Goal: Task Accomplishment & Management: Manage account settings

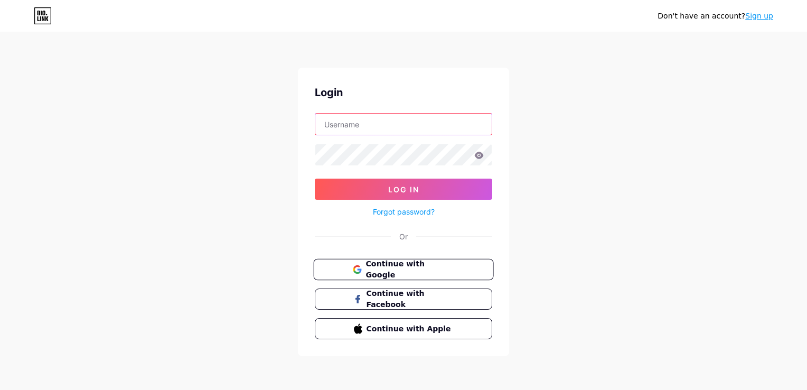
type input "annanguyenn12"
click at [475, 267] on button "Continue with Google" at bounding box center [403, 270] width 180 height 22
type input "annanguyenn12"
click at [412, 261] on button "Continue with Google" at bounding box center [403, 270] width 180 height 22
type input "annanguyenn12"
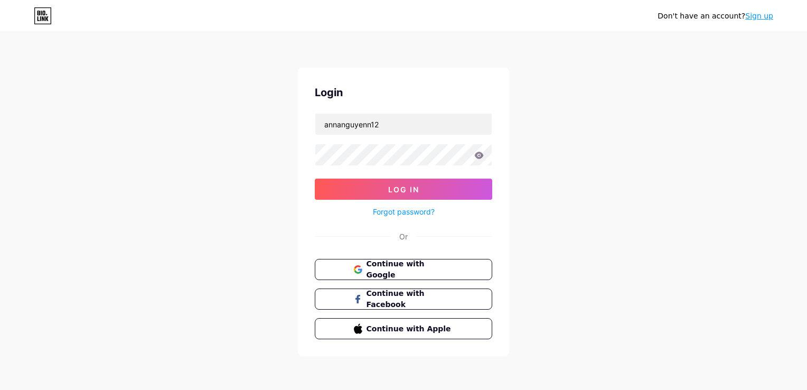
click at [757, 16] on link "Sign up" at bounding box center [759, 16] width 28 height 8
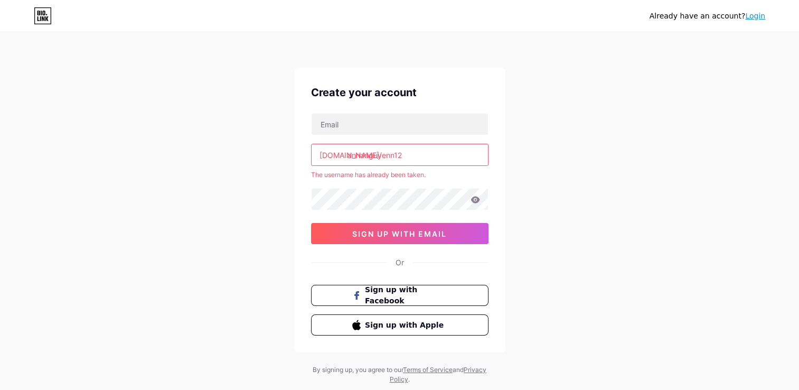
click at [429, 159] on input "annanguyenn12" at bounding box center [400, 154] width 176 height 21
type input "a"
click at [467, 123] on input "text" at bounding box center [400, 124] width 176 height 21
type input "taptrungkiemtiendiem@gmail.com"
click at [448, 162] on input "text" at bounding box center [400, 154] width 176 height 21
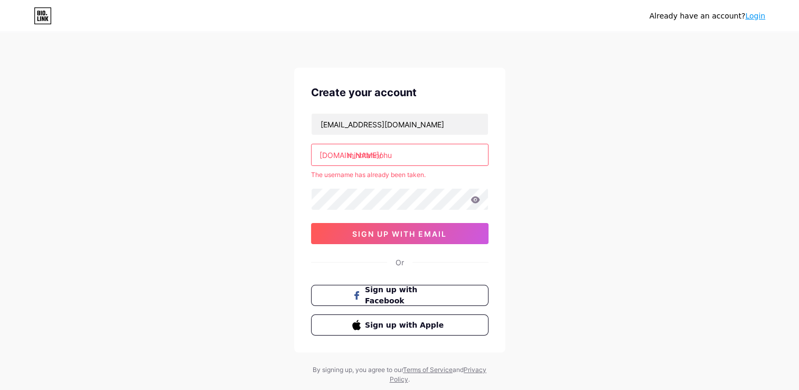
type input "minhtannohu"
click at [326, 276] on div "Create your account taptrungkiemtiendiem@gmail.com bio.link/ minhtannohu The us…" at bounding box center [399, 210] width 211 height 285
click at [363, 237] on span "sign up with email" at bounding box center [399, 233] width 95 height 9
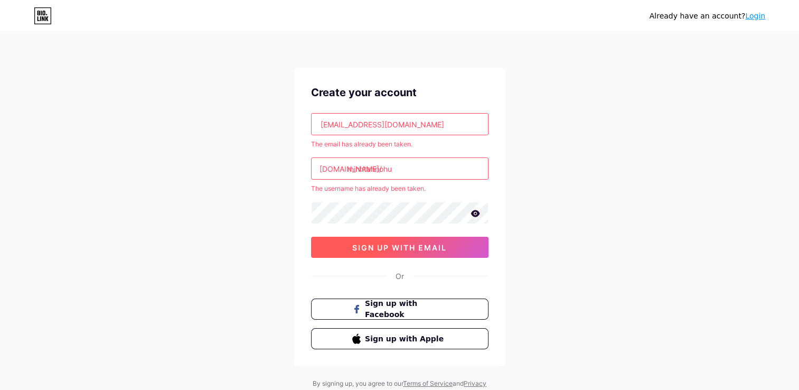
click at [387, 247] on span "sign up with email" at bounding box center [399, 247] width 95 height 9
click at [754, 20] on div "Already have an account? Login" at bounding box center [707, 16] width 116 height 11
click at [757, 15] on link "Login" at bounding box center [755, 16] width 20 height 8
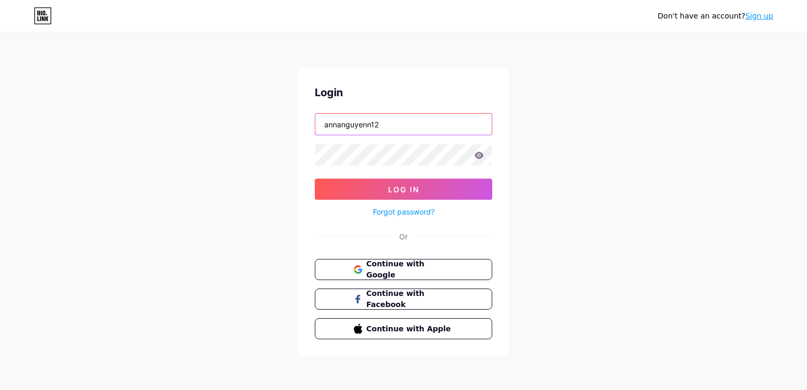
click at [440, 114] on input "annanguyenn12" at bounding box center [403, 124] width 176 height 21
type input "a"
type input "Minhtannohu"
click at [315, 178] on button "Log In" at bounding box center [403, 188] width 177 height 21
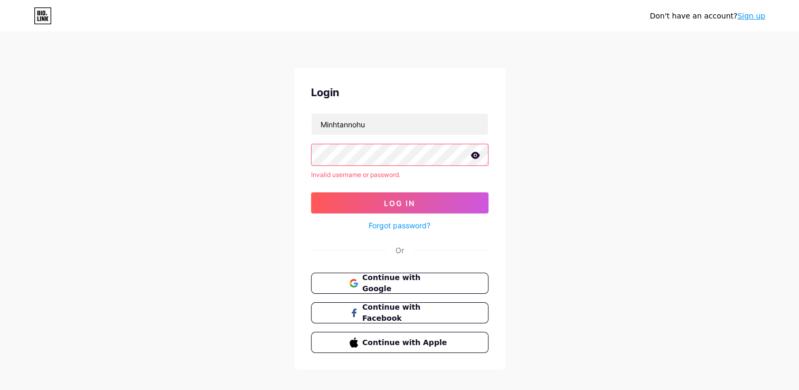
click at [475, 156] on icon at bounding box center [475, 155] width 10 height 7
click at [322, 204] on button "Log In" at bounding box center [399, 202] width 177 height 21
click at [378, 130] on input "Minhtannohu" at bounding box center [400, 124] width 176 height 21
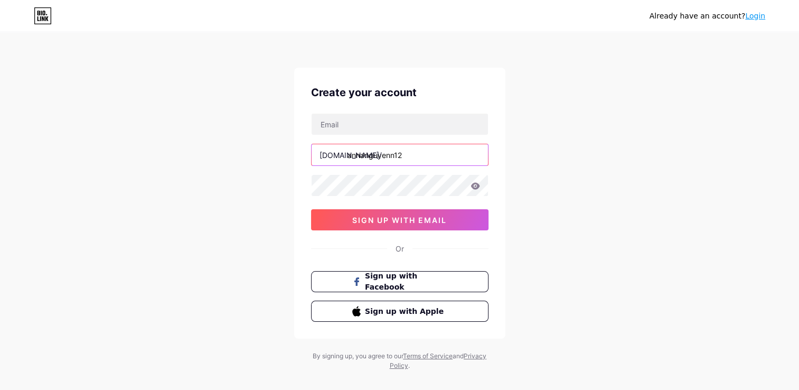
click at [400, 158] on input "annanguyenn12" at bounding box center [400, 154] width 176 height 21
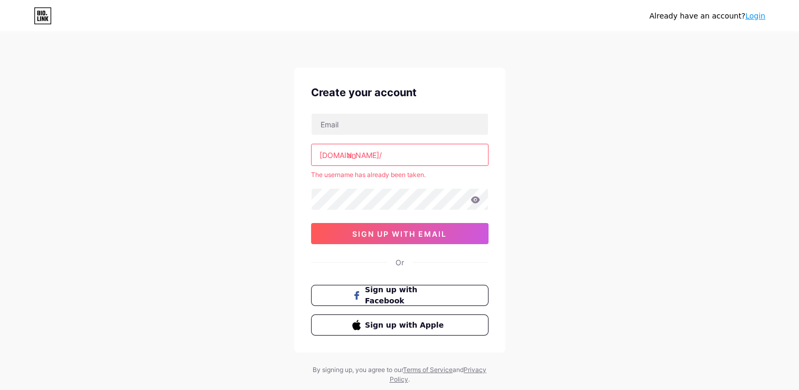
type input "a"
click at [397, 156] on input "minhtan" at bounding box center [400, 154] width 176 height 21
click at [411, 152] on input "minhtan" at bounding box center [400, 154] width 176 height 21
type input "minhtannohu"
type input "taptrungkiemtiendiem@gmail.com"
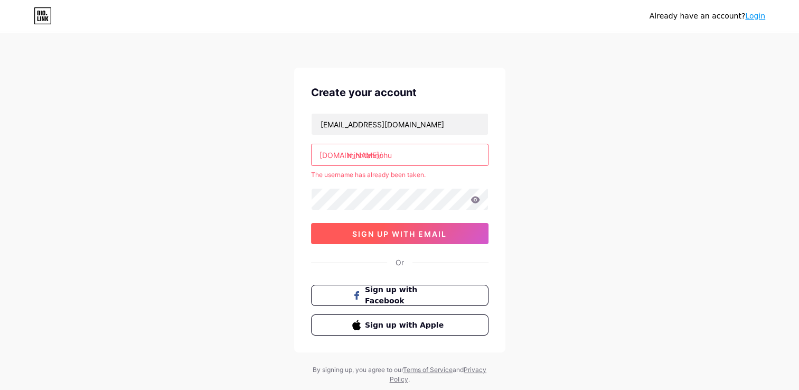
click at [420, 229] on span "sign up with email" at bounding box center [399, 233] width 95 height 9
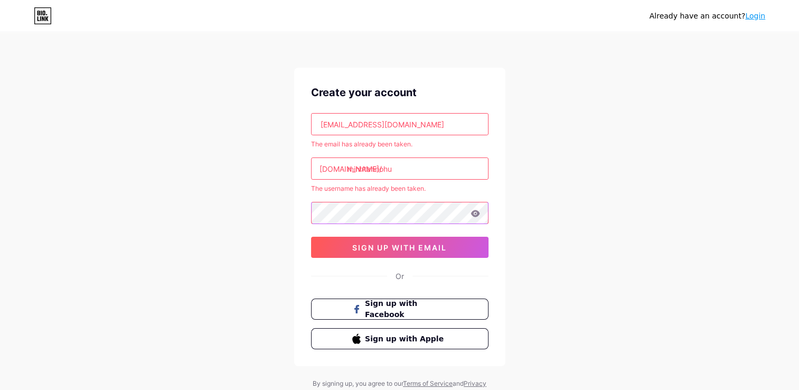
click at [218, 216] on div "Already have an account? Login Create your account taptrungkiemtiendiem@gmail.c…" at bounding box center [399, 215] width 799 height 431
click at [299, 256] on div "Create your account taptrungkiemtiendiem@gmail.com The email has already been t…" at bounding box center [399, 217] width 211 height 298
click at [350, 248] on button "sign up with email" at bounding box center [399, 247] width 177 height 21
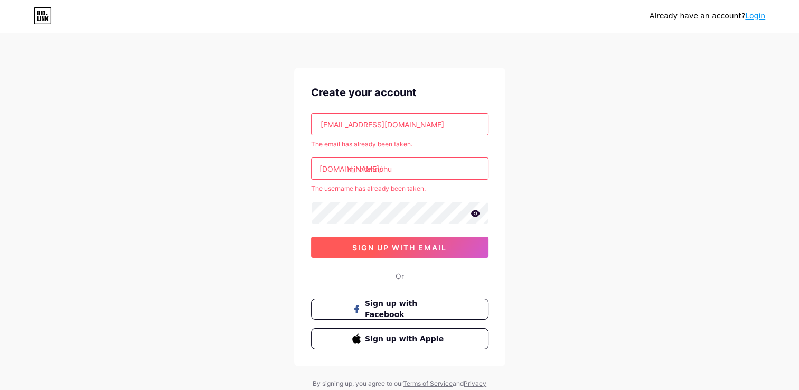
click at [402, 255] on button "sign up with email" at bounding box center [399, 247] width 177 height 21
click at [755, 16] on link "Login" at bounding box center [755, 16] width 20 height 8
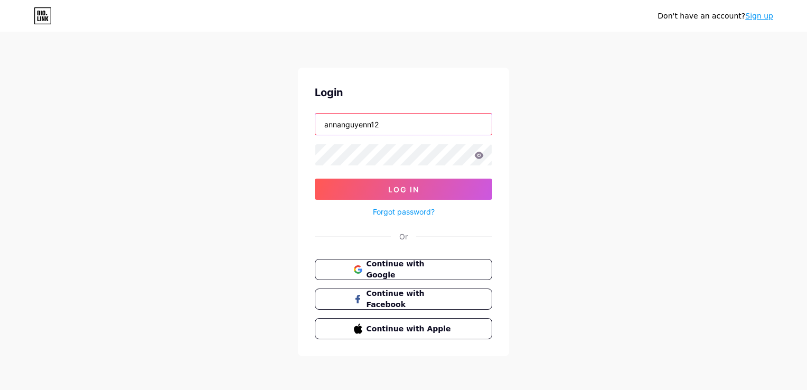
type input "minhtannohu"
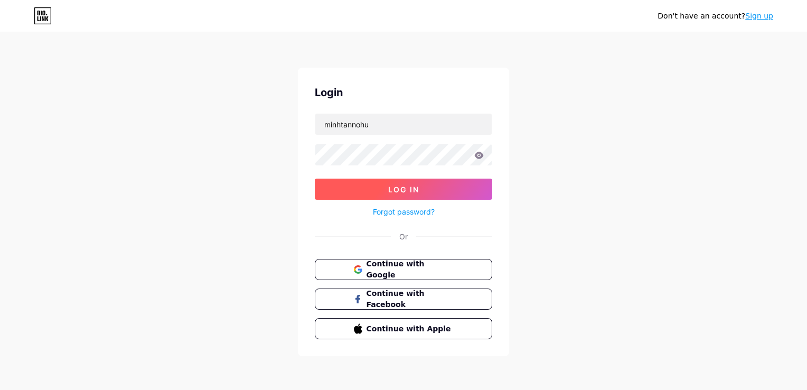
click at [444, 191] on button "Log In" at bounding box center [403, 188] width 177 height 21
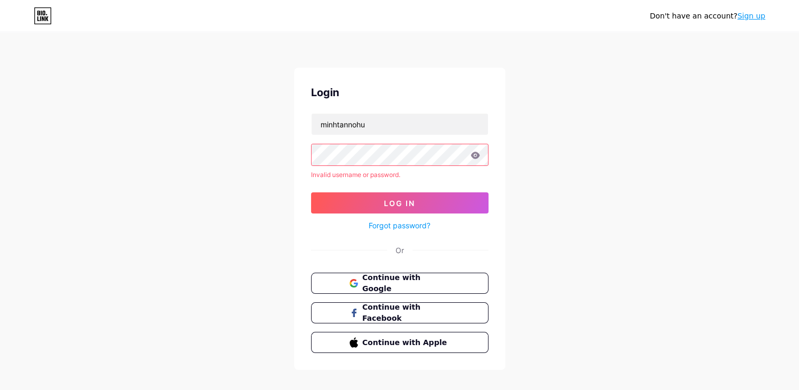
click at [415, 222] on link "Forgot password?" at bounding box center [400, 225] width 62 height 11
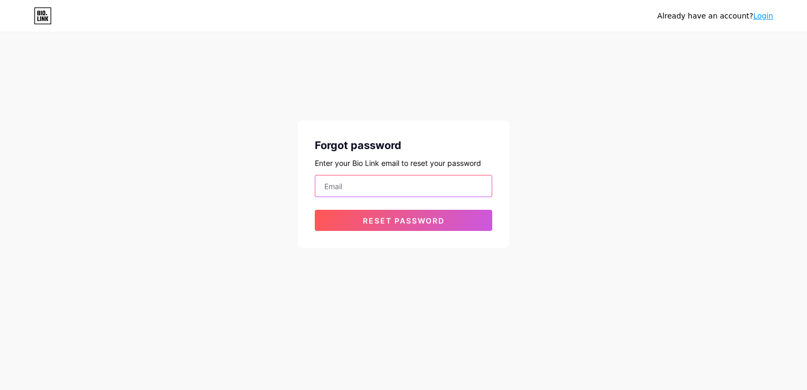
click at [404, 186] on input "email" at bounding box center [403, 185] width 176 height 21
type input "taptrungkiemtiendiem@gmail.com"
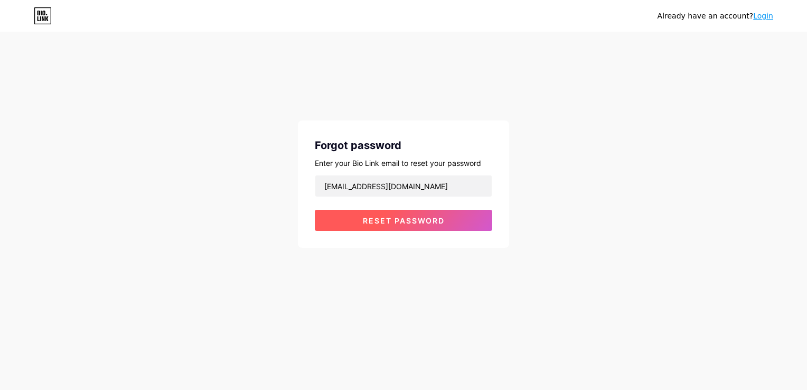
click at [391, 223] on span "Reset password" at bounding box center [404, 220] width 82 height 9
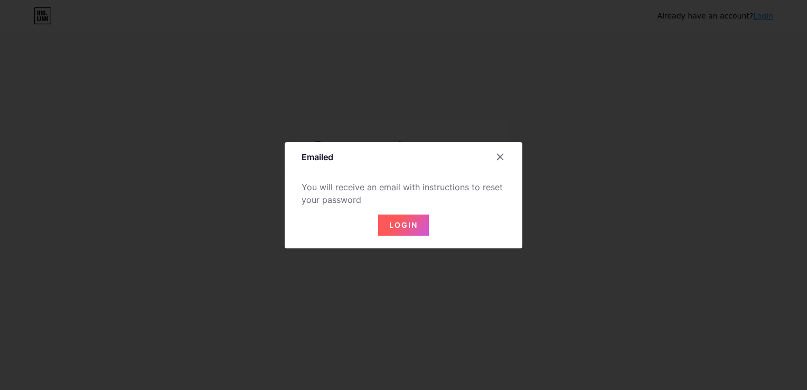
click at [401, 228] on span "Login" at bounding box center [403, 224] width 29 height 9
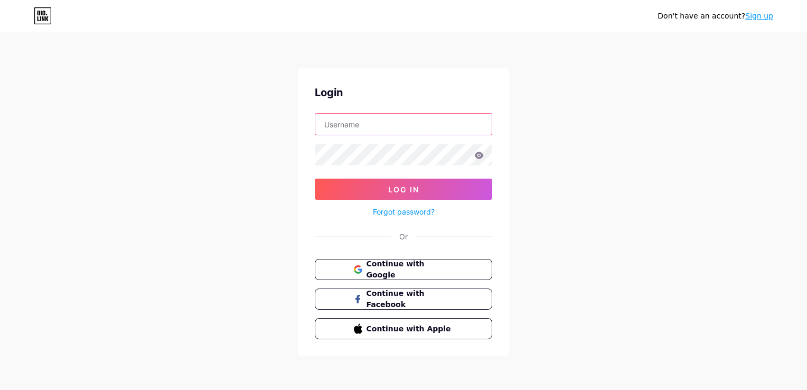
type input "minhtannohu"
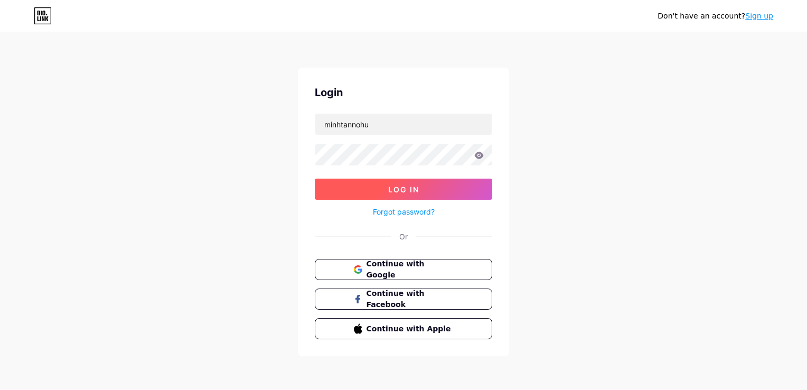
click at [384, 196] on button "Log In" at bounding box center [403, 188] width 177 height 21
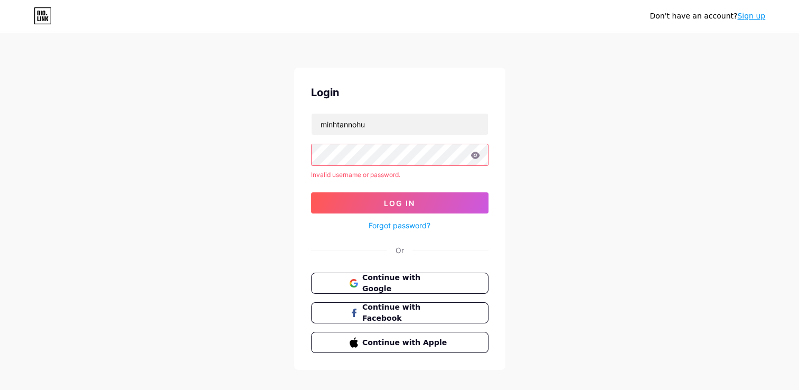
click at [391, 227] on link "Forgot password?" at bounding box center [400, 225] width 62 height 11
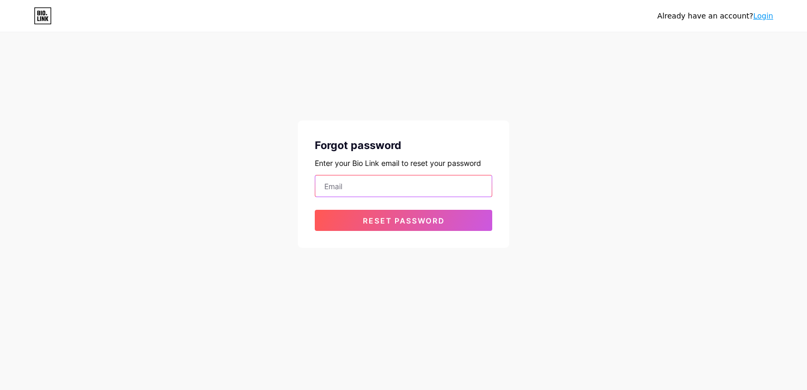
click at [378, 195] on input "email" at bounding box center [403, 185] width 176 height 21
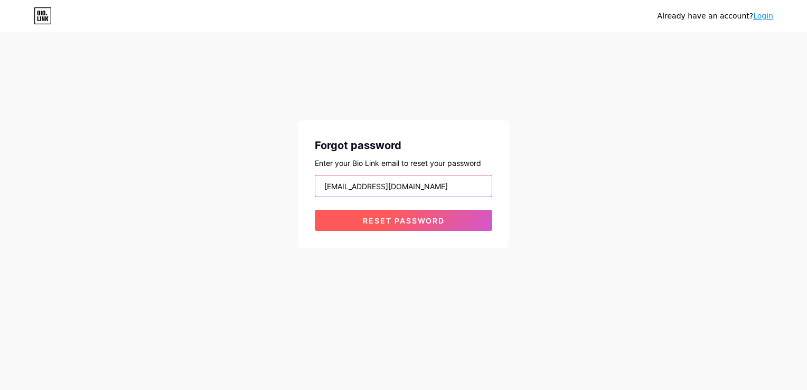
type input "t"
click at [406, 227] on button "Reset password" at bounding box center [403, 220] width 177 height 21
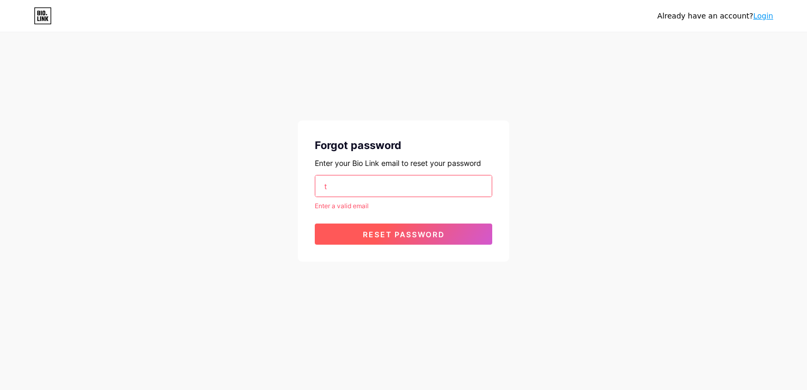
type input "taptrungkiemtiendiem@gmail.com"
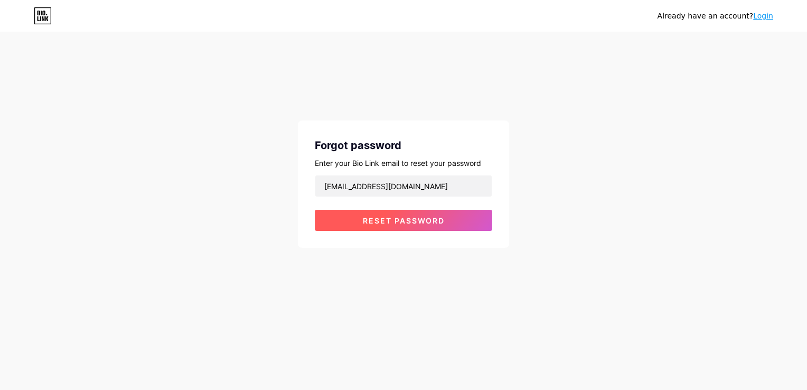
click at [374, 214] on button "Reset password" at bounding box center [403, 220] width 177 height 21
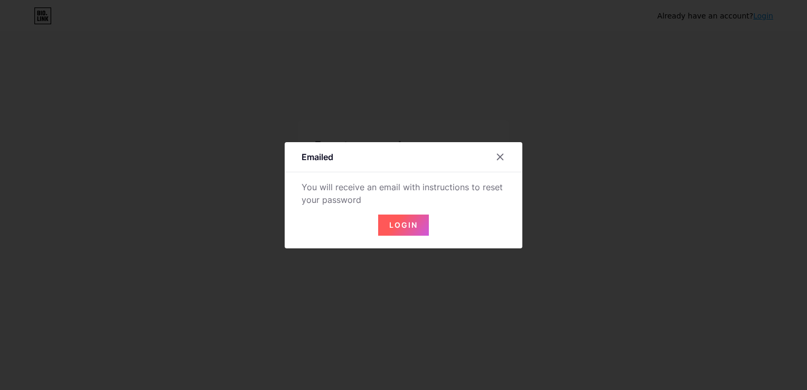
click at [403, 230] on button "Login" at bounding box center [403, 224] width 51 height 21
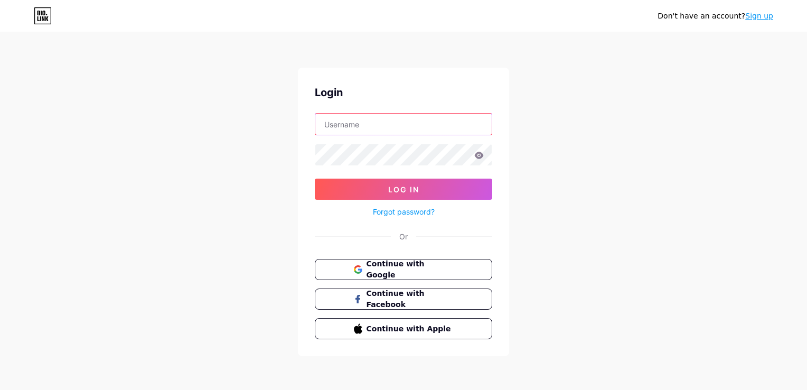
type input "minhtannohu"
click at [403, 274] on button "Continue with Google" at bounding box center [403, 270] width 180 height 22
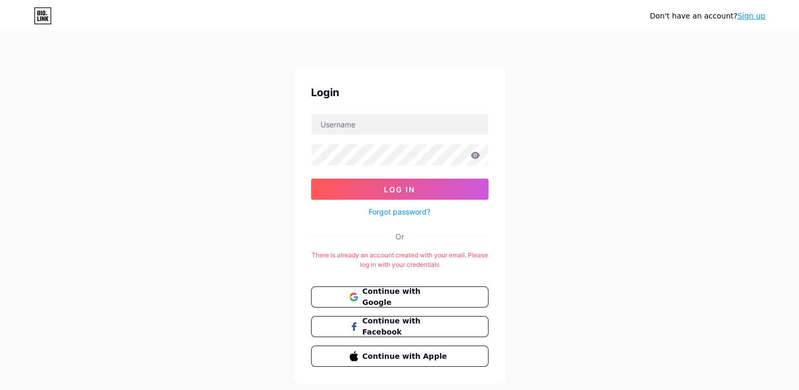
scroll to position [25, 0]
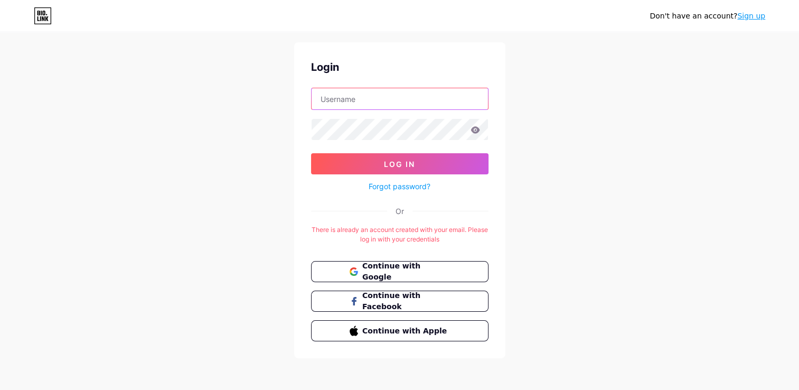
type input "minhtannohu"
click at [410, 176] on div "Forgot password?" at bounding box center [399, 183] width 177 height 18
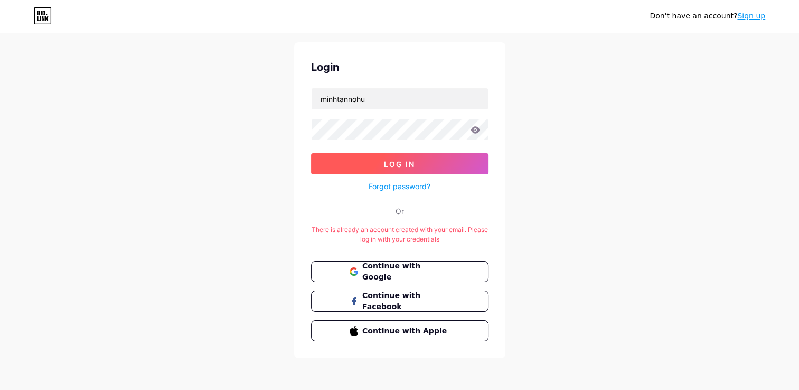
click at [410, 172] on button "Log In" at bounding box center [399, 163] width 177 height 21
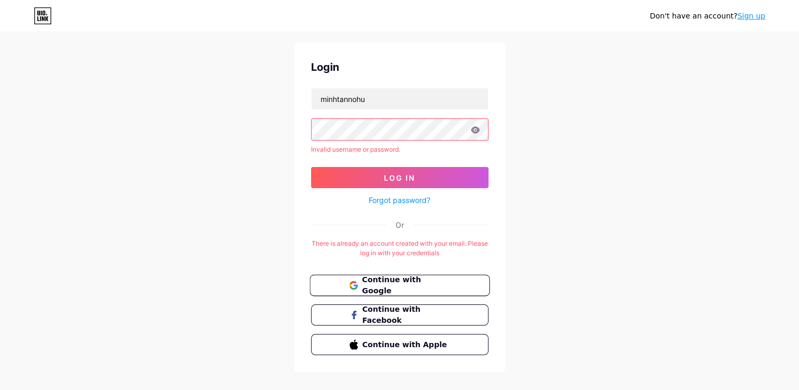
click at [418, 285] on span "Continue with Google" at bounding box center [406, 285] width 88 height 23
